Goal: Task Accomplishment & Management: Manage account settings

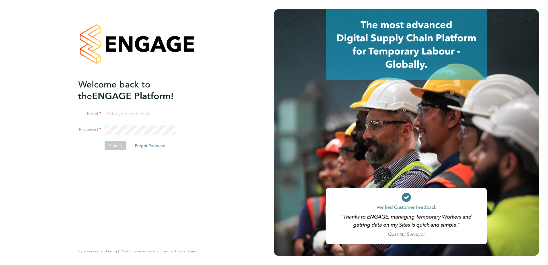
type input "conor.edwards@vistry.co.uk"
click at [106, 144] on button "Sign In" at bounding box center [116, 145] width 22 height 9
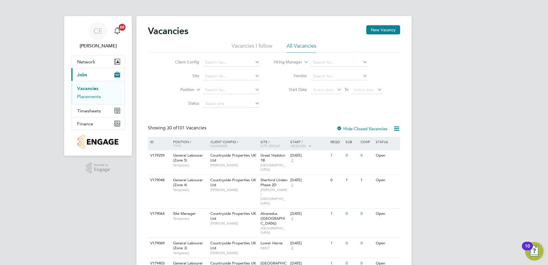
click at [89, 98] on link "Placements" at bounding box center [89, 96] width 24 height 5
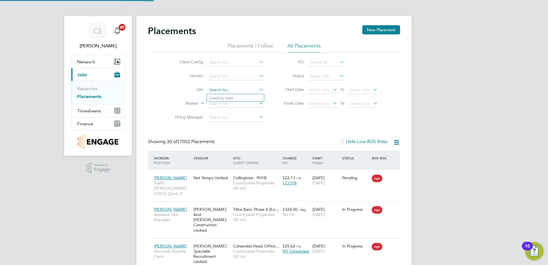
click at [236, 89] on input at bounding box center [235, 90] width 57 height 8
click at [237, 96] on li "Portugal Road - Woking" at bounding box center [243, 98] width 73 height 8
type input "[GEOGRAPHIC_DATA] - Woking"
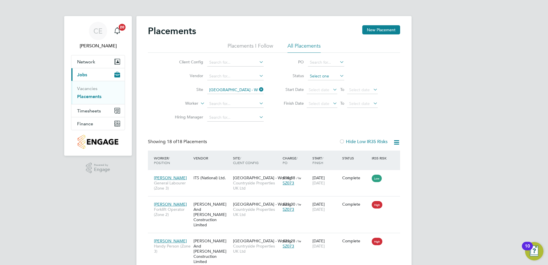
click at [318, 75] on input at bounding box center [326, 76] width 36 height 8
click at [320, 85] on li "Active" at bounding box center [326, 83] width 37 height 7
type input "Active"
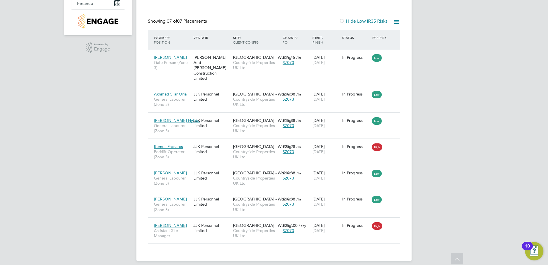
click at [59, 179] on div "CE Conor Edwards Notifications 20 Applications: Network Team Members Sites Work…" at bounding box center [274, 75] width 548 height 391
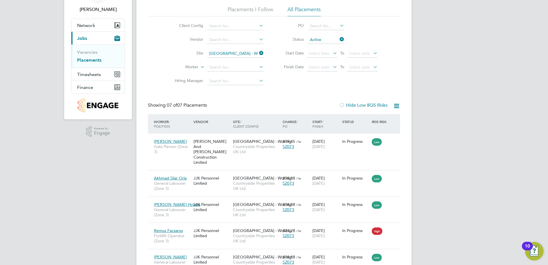
scroll to position [57, 0]
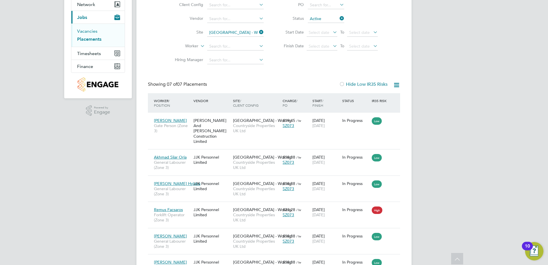
click at [85, 30] on link "Vacancies" at bounding box center [87, 30] width 20 height 5
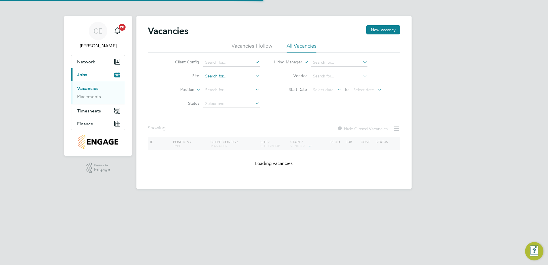
click at [215, 76] on input at bounding box center [231, 76] width 57 height 8
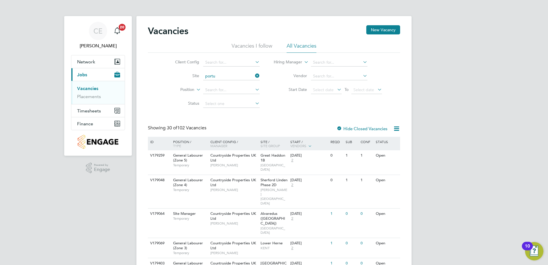
click at [226, 87] on li "Portu gal Road - Woking" at bounding box center [231, 84] width 57 height 8
type input "[GEOGRAPHIC_DATA] - Woking"
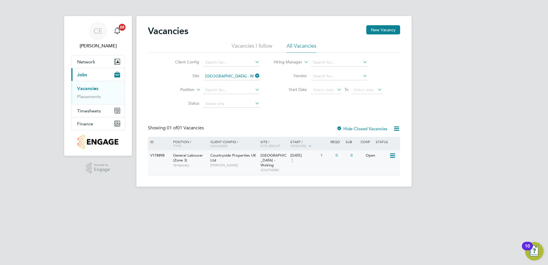
click at [393, 156] on icon at bounding box center [393, 155] width 6 height 7
click at [370, 176] on li "Edit" at bounding box center [378, 177] width 33 height 8
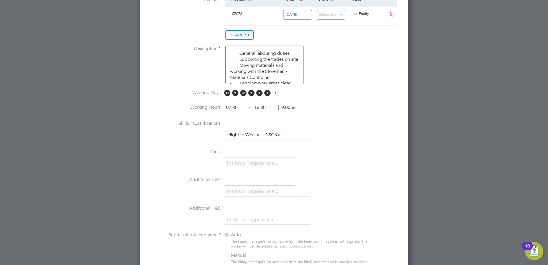
scroll to position [507, 0]
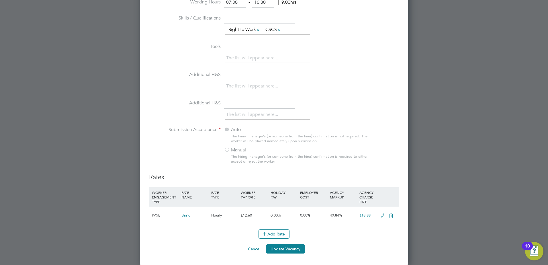
click at [254, 248] on button "Cancel" at bounding box center [255, 248] width 22 height 9
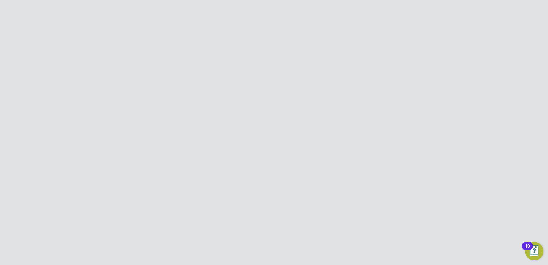
scroll to position [0, 0]
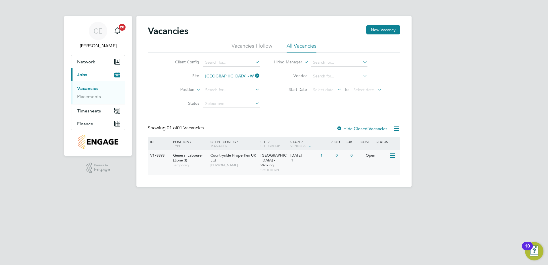
click at [393, 157] on icon at bounding box center [393, 155] width 6 height 7
click at [373, 185] on li "Update Status" at bounding box center [378, 185] width 33 height 8
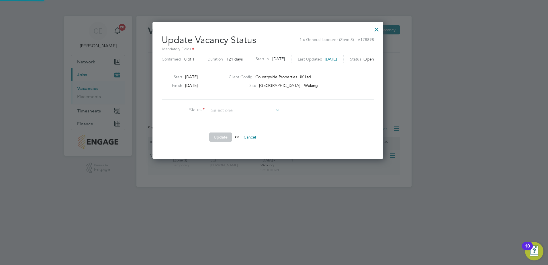
scroll to position [137, 243]
click at [237, 133] on li "Cancelled" at bounding box center [244, 133] width 71 height 7
type input "Cancelled"
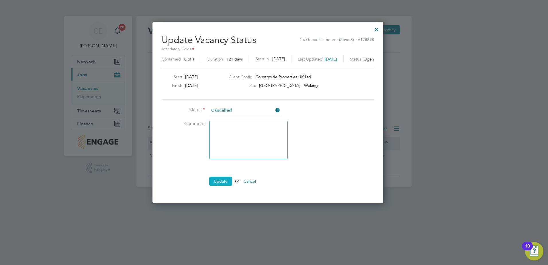
click at [218, 183] on button "Update" at bounding box center [220, 181] width 23 height 9
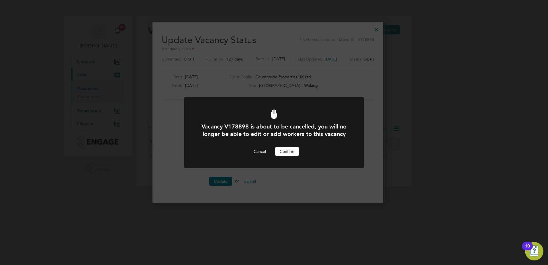
click at [290, 151] on button "Confirm" at bounding box center [287, 151] width 24 height 9
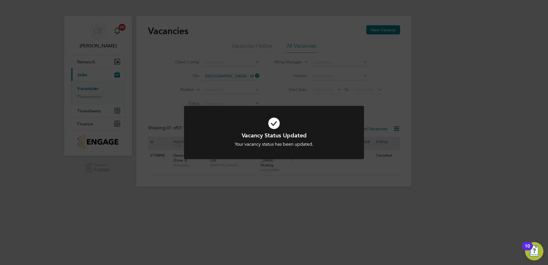
click at [235, 188] on div "Vacancy Status Updated Your vacancy status has been updated. Cancel Okay" at bounding box center [274, 132] width 548 height 265
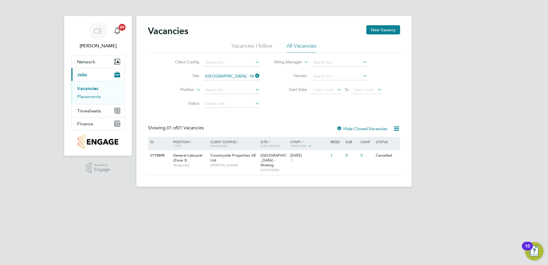
click at [88, 98] on link "Placements" at bounding box center [89, 96] width 24 height 5
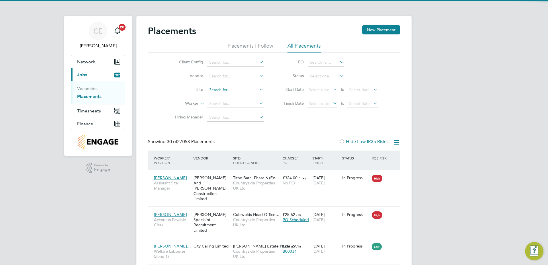
scroll to position [3, 3]
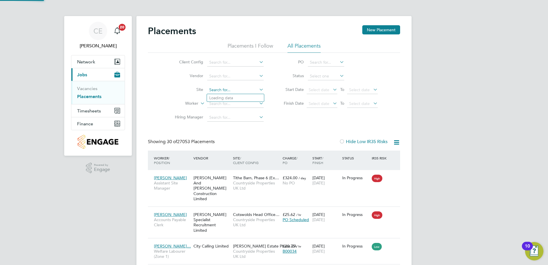
click at [224, 91] on input at bounding box center [235, 90] width 57 height 8
click at [244, 96] on li "Portugal Road - Woking" at bounding box center [243, 98] width 73 height 8
type input "[GEOGRAPHIC_DATA] - Woking"
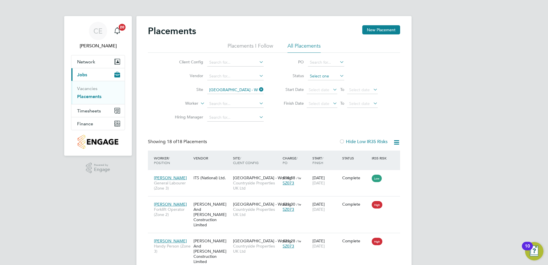
click at [317, 77] on input at bounding box center [326, 76] width 36 height 8
click at [322, 85] on li "Active" at bounding box center [326, 83] width 37 height 7
type input "Active"
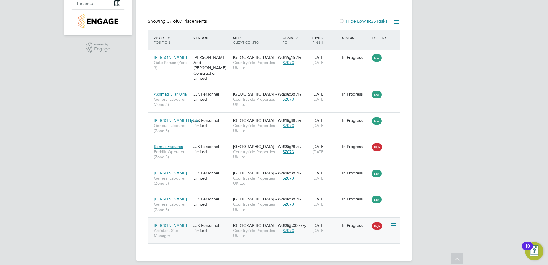
click at [170, 223] on span "Luke Adams" at bounding box center [170, 225] width 33 height 5
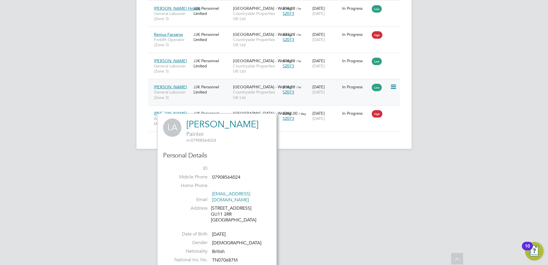
click at [169, 84] on span "Berkant Uzel" at bounding box center [170, 86] width 33 height 5
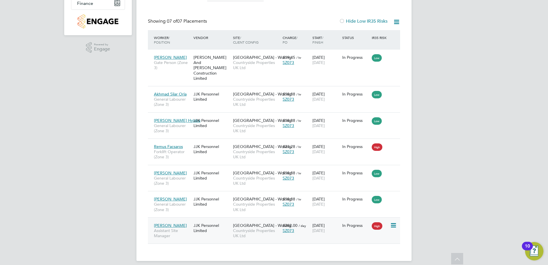
click at [164, 223] on span "Luke Adams" at bounding box center [170, 225] width 33 height 5
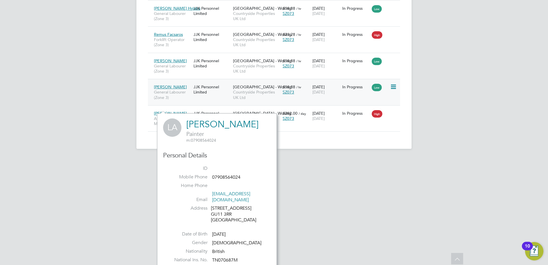
click at [166, 84] on span "Berkant Uzel" at bounding box center [170, 86] width 33 height 5
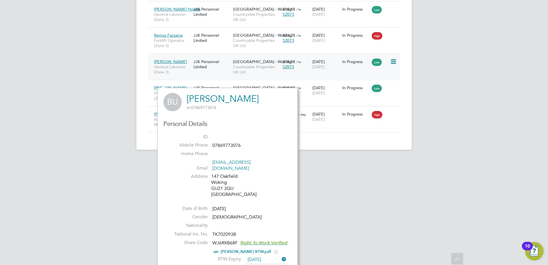
click at [170, 59] on span "Andre Crosdale" at bounding box center [170, 61] width 33 height 5
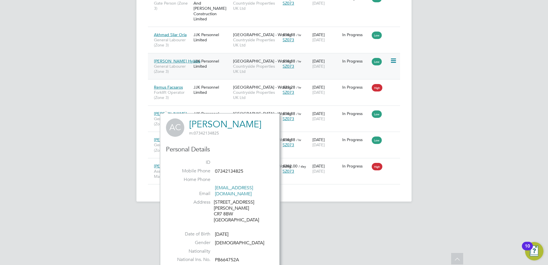
click at [170, 56] on div "Eyob Hylaba General Labourer (Zone 3)" at bounding box center [173, 67] width 40 height 22
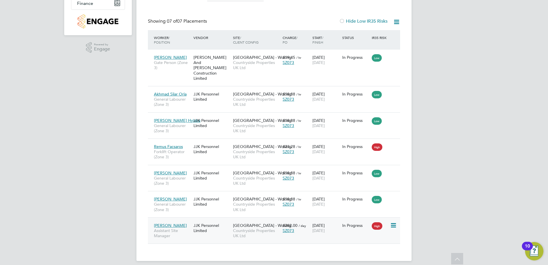
click at [166, 223] on span "Luke Adams" at bounding box center [170, 225] width 33 height 5
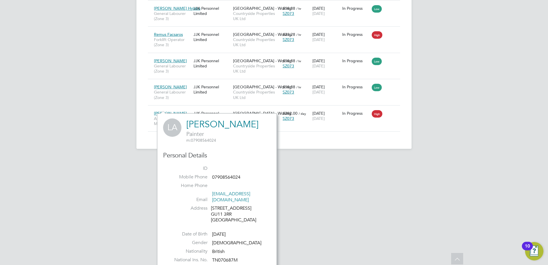
click at [202, 122] on link "Luke Adams" at bounding box center [222, 124] width 72 height 11
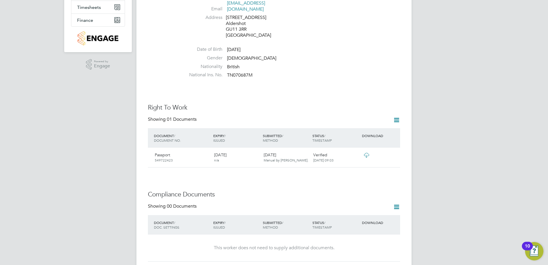
scroll to position [115, 0]
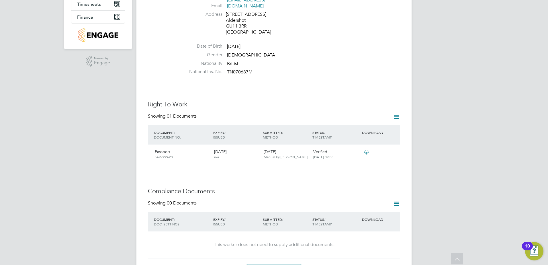
click at [369, 150] on icon at bounding box center [366, 152] width 7 height 5
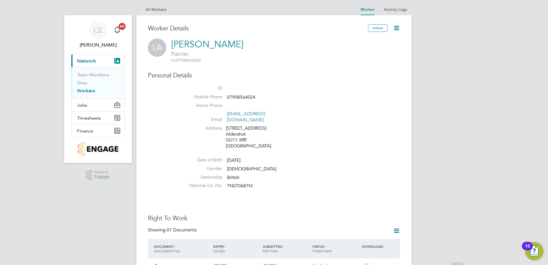
scroll to position [0, 0]
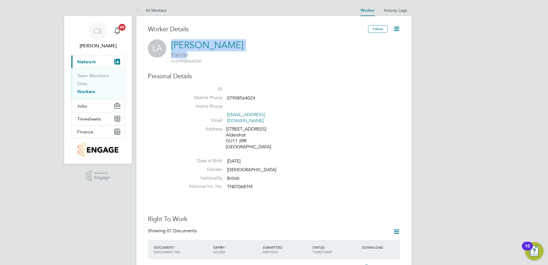
drag, startPoint x: 170, startPoint y: 54, endPoint x: 186, endPoint y: 56, distance: 17.0
click at [186, 56] on div "LA Luke Adams Painter m: 07908564024" at bounding box center [274, 51] width 252 height 25
drag, startPoint x: 186, startPoint y: 56, endPoint x: 182, endPoint y: 94, distance: 38.2
click at [182, 94] on div "Personal Details ID Mobile Phone 07908564024 Home Phone Email luke_0707@yahoo.c…" at bounding box center [274, 132] width 252 height 120
click at [161, 195] on div "Worker Details Follow LA Luke Adams Painter m: 07908564024 Personal Details ID …" at bounding box center [274, 253] width 252 height 456
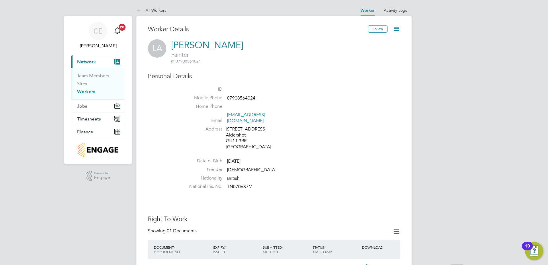
drag, startPoint x: 170, startPoint y: 234, endPoint x: 178, endPoint y: 130, distance: 104.7
click at [214, 134] on li "Address 306 Romsey Close Aldershot GU11 3RR United Kingdom" at bounding box center [291, 138] width 218 height 25
click at [202, 205] on div "Worker Details Follow LA Luke Adams Painter m: 07908564024 Personal Details ID …" at bounding box center [274, 253] width 252 height 456
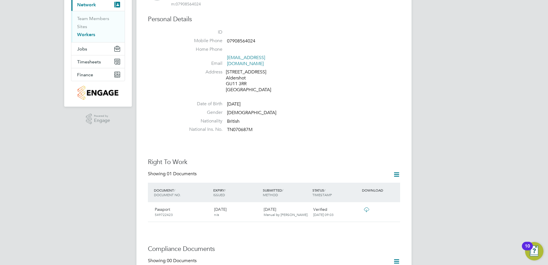
scroll to position [57, 0]
click at [261, 236] on div "Worker Details Follow LA Luke Adams Painter m: 07908564024 Personal Details ID …" at bounding box center [274, 196] width 252 height 456
